Goal: Task Accomplishment & Management: Manage account settings

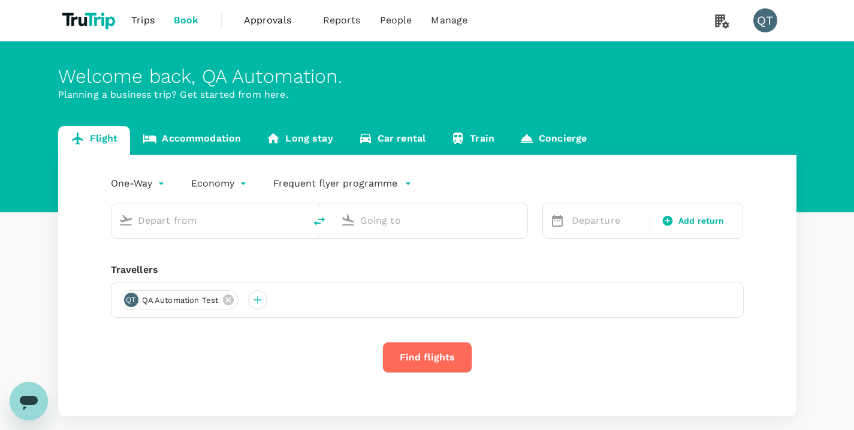
type input "economy-premium-economy"
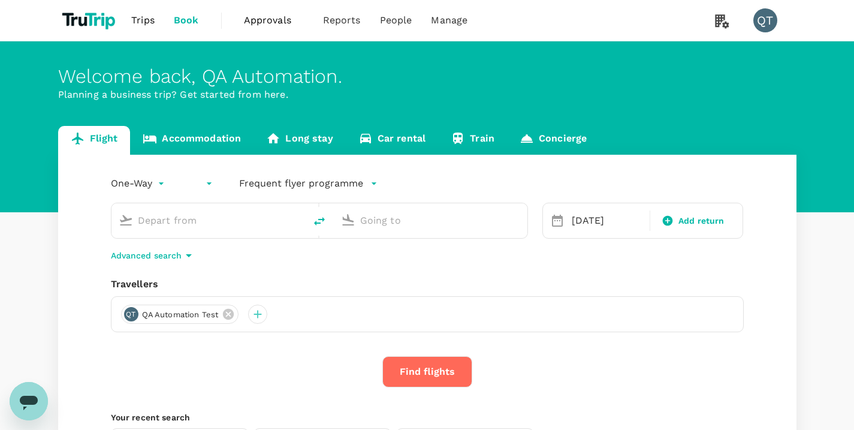
type input "Singapore Changi (SIN)"
type input "San Francisco Intl (SFO)"
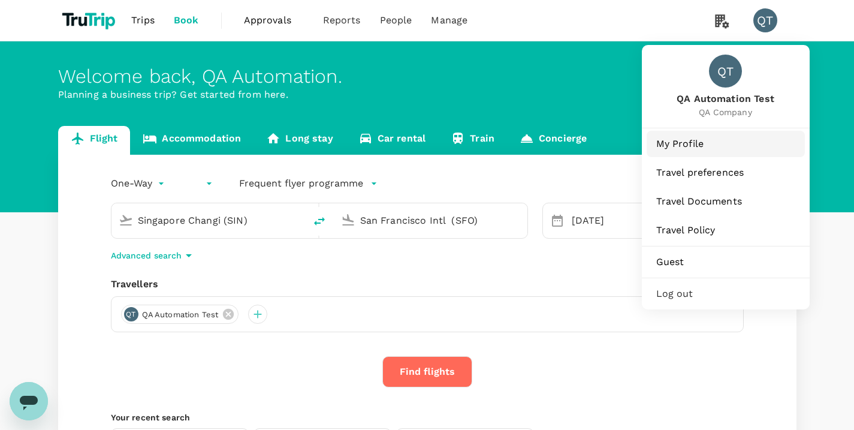
click at [721, 138] on span "My Profile" at bounding box center [725, 144] width 139 height 14
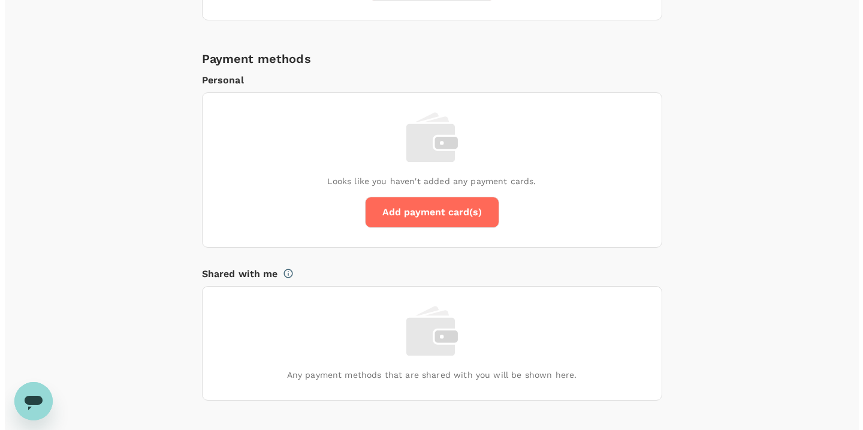
scroll to position [792, 0]
click at [450, 223] on button "Add payment card(s)" at bounding box center [427, 212] width 134 height 31
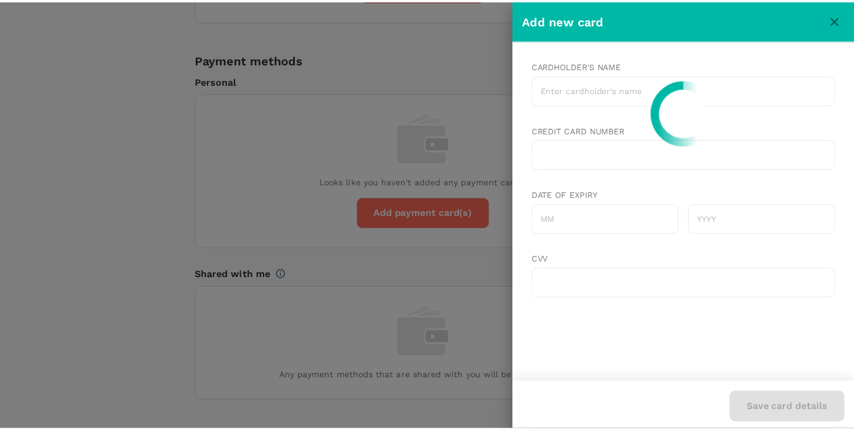
scroll to position [0, 0]
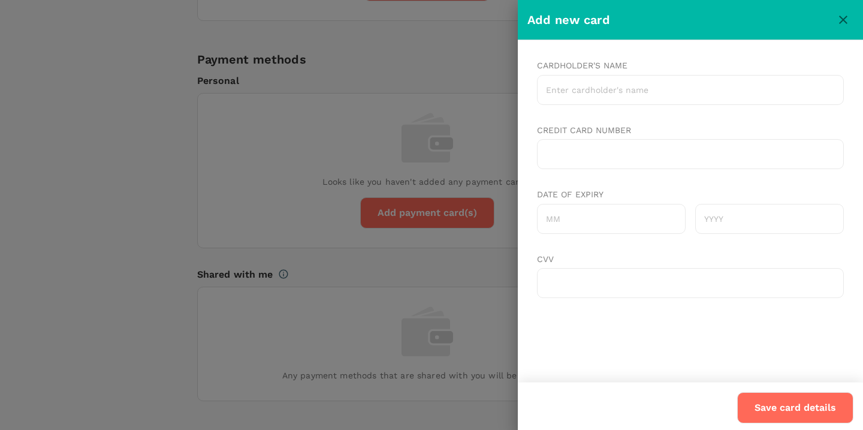
click at [851, 17] on button "close" at bounding box center [843, 20] width 20 height 20
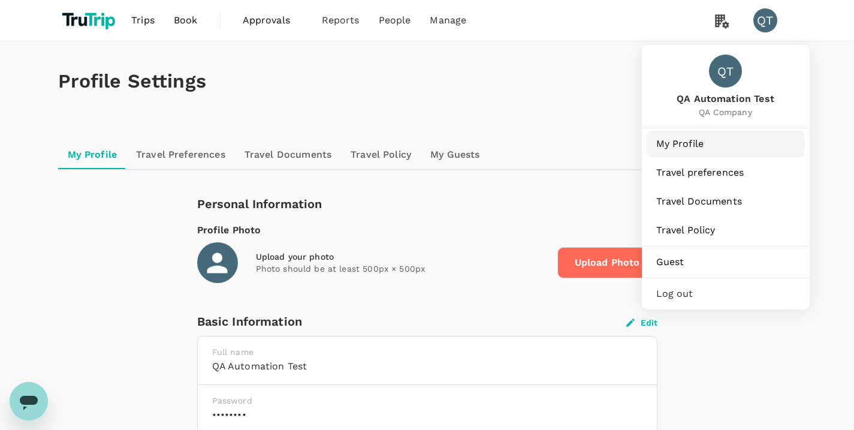
click at [732, 141] on span "My Profile" at bounding box center [725, 144] width 139 height 14
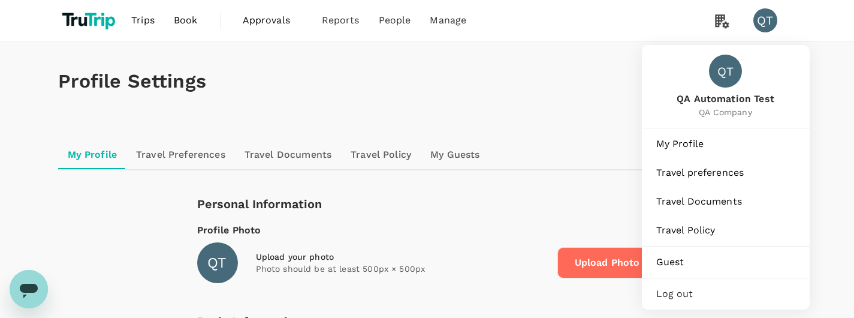
click at [770, 23] on div "QT" at bounding box center [765, 20] width 24 height 24
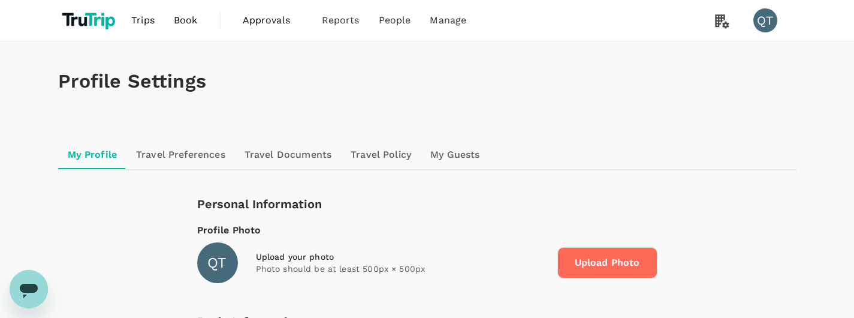
click at [765, 13] on div "QT" at bounding box center [765, 20] width 24 height 24
